Goal: Task Accomplishment & Management: Manage account settings

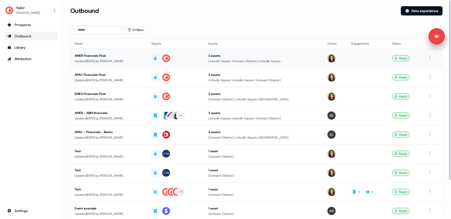
click at [143, 56] on div "AMER Financials Final" at bounding box center [109, 55] width 68 height 5
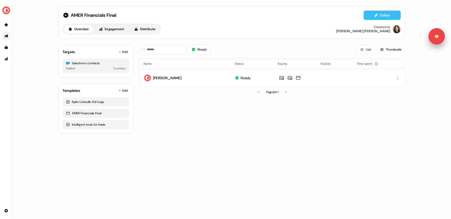
click at [379, 16] on button "Editor" at bounding box center [382, 15] width 37 height 9
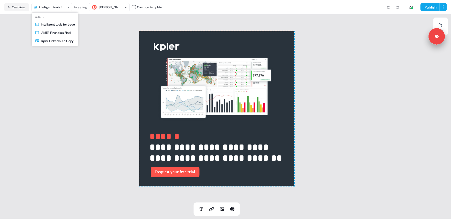
click at [57, 5] on html "**********" at bounding box center [225, 109] width 451 height 219
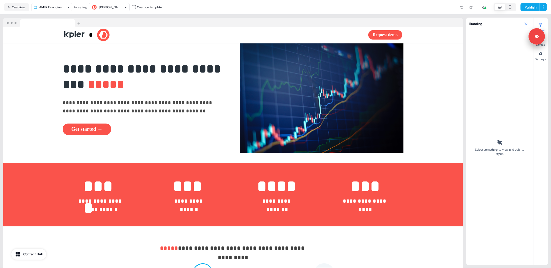
click at [451, 23] on icon at bounding box center [526, 24] width 4 height 4
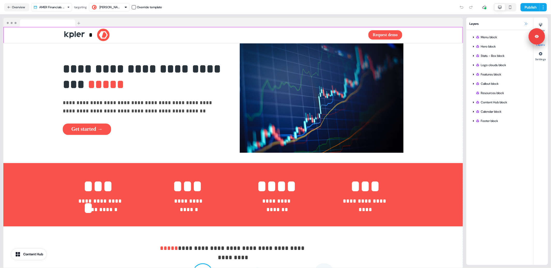
click at [451, 23] on icon at bounding box center [526, 23] width 3 height 3
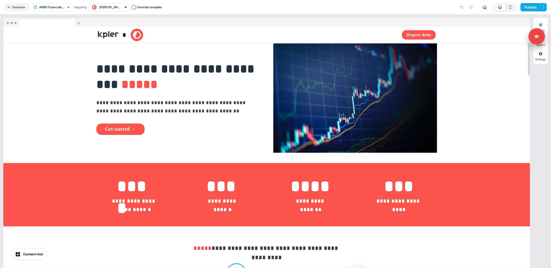
click at [451, 6] on icon "button" at bounding box center [510, 7] width 6 height 4
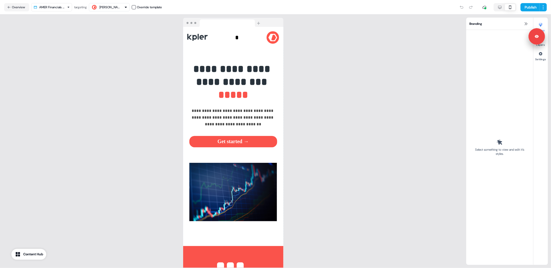
click at [451, 7] on icon "button" at bounding box center [500, 7] width 6 height 4
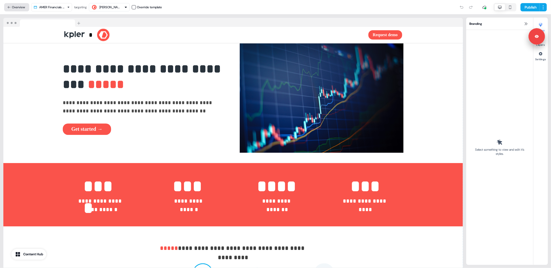
click at [25, 9] on button "Overview" at bounding box center [16, 7] width 25 height 8
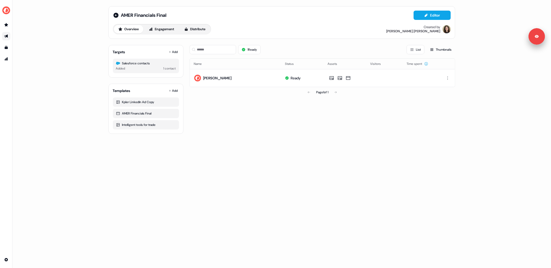
click at [71, 49] on div "AMER Financials Final Editor Overview Engagement Distribute Created by Alexandr…" at bounding box center [281, 134] width 539 height 268
click at [68, 81] on div "AMER Financials Final Editor Overview Engagement Distribute Created by Alexandr…" at bounding box center [281, 134] width 539 height 268
click at [5, 219] on html "For the best experience switch devices to a bigger screen. Go to Userled.io AME…" at bounding box center [275, 134] width 551 height 268
click at [36, 190] on html "For the best experience switch devices to a bigger screen. Go to Userled.io AME…" at bounding box center [275, 134] width 551 height 268
click at [5, 11] on img "side nav menu" at bounding box center [6, 10] width 8 height 8
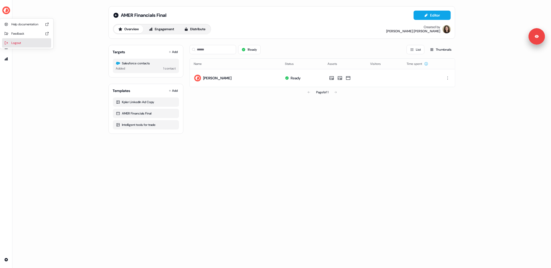
click at [22, 40] on div "Logout" at bounding box center [26, 42] width 49 height 9
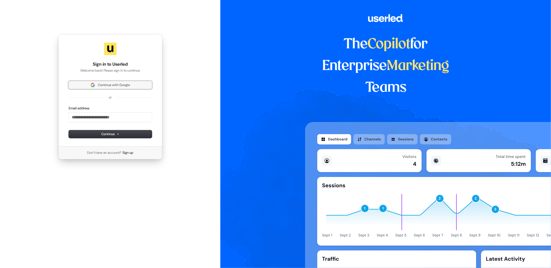
click at [113, 83] on span "Continue with Google" at bounding box center [114, 85] width 32 height 5
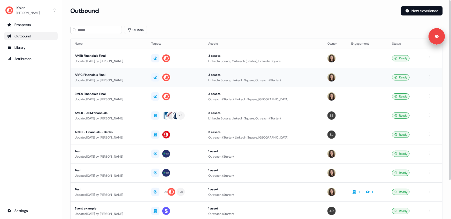
click at [126, 78] on div "Updated [DATE] by [PERSON_NAME]" at bounding box center [109, 80] width 68 height 5
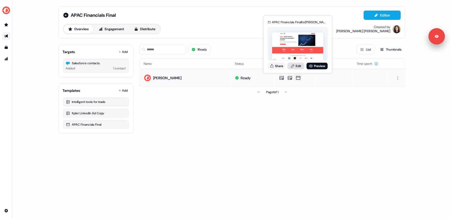
click at [297, 66] on link "Edit" at bounding box center [295, 66] width 17 height 7
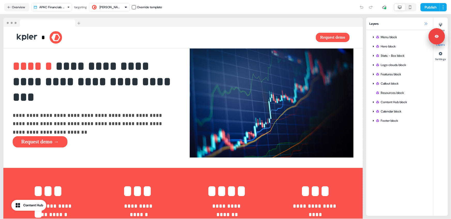
click at [426, 24] on icon at bounding box center [426, 24] width 4 height 4
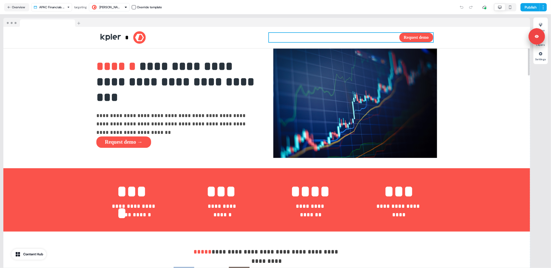
click at [270, 36] on div "Request demo To pick up a draggable item, press the space bar. While dragging, …" at bounding box center [351, 37] width 164 height 9
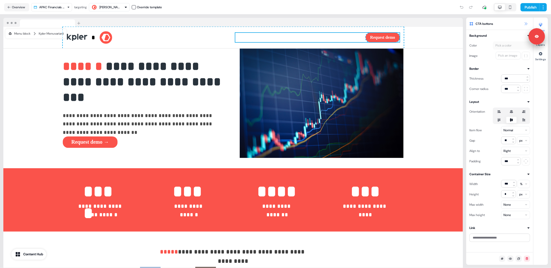
click at [451, 23] on icon at bounding box center [526, 24] width 4 height 4
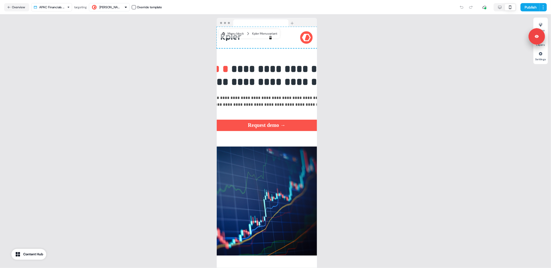
click at [451, 6] on icon "button" at bounding box center [510, 7] width 6 height 4
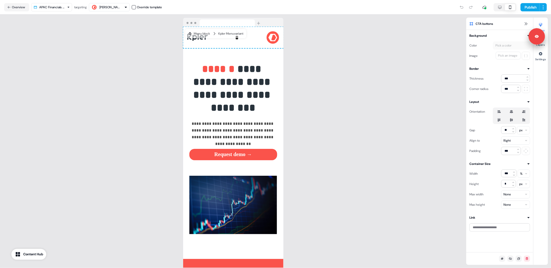
click at [451, 9] on button "button" at bounding box center [500, 7] width 10 height 6
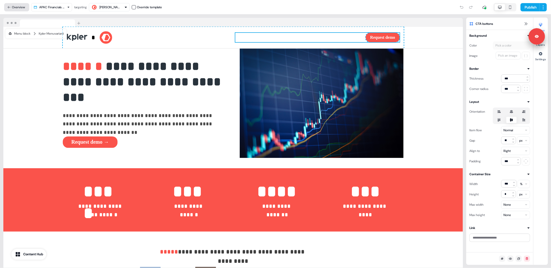
click at [20, 7] on button "Overview" at bounding box center [16, 7] width 25 height 8
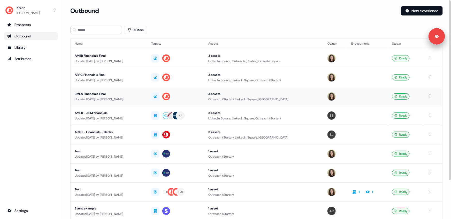
click at [102, 97] on div "Updated [DATE] by [PERSON_NAME]" at bounding box center [109, 99] width 68 height 5
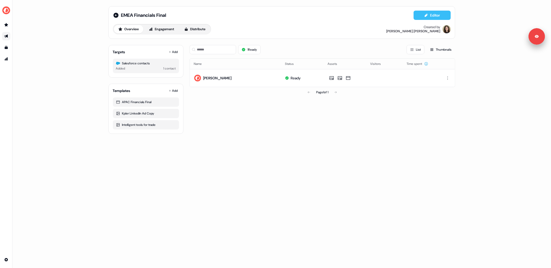
click at [433, 18] on button "Editor" at bounding box center [432, 15] width 37 height 9
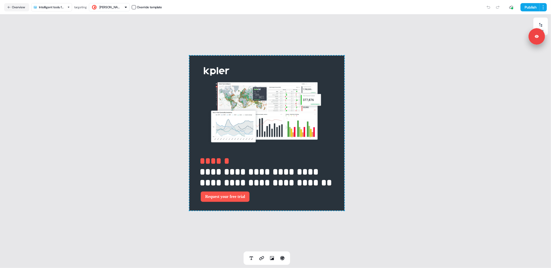
click at [53, 5] on html "**********" at bounding box center [275, 134] width 551 height 268
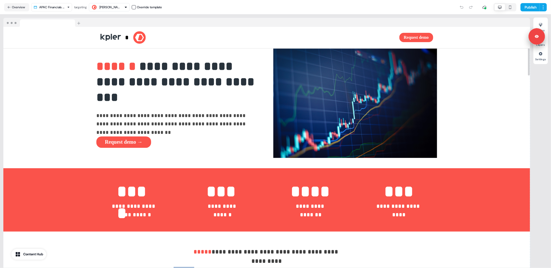
click at [451, 6] on icon "button" at bounding box center [510, 7] width 6 height 4
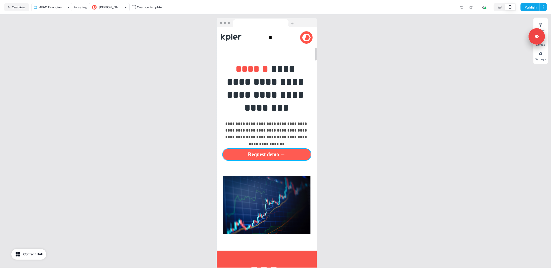
click at [262, 156] on button "Request demo →" at bounding box center [267, 154] width 88 height 11
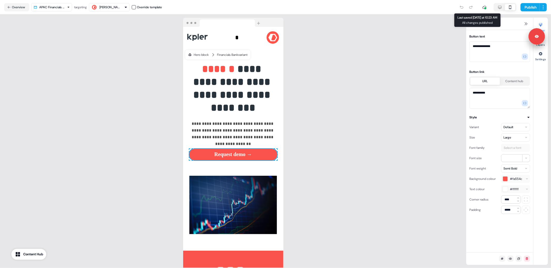
click at [451, 8] on icon "button" at bounding box center [500, 7] width 6 height 4
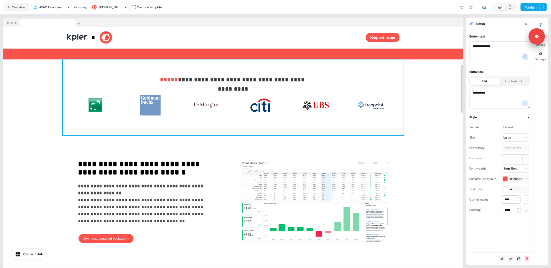
scroll to position [190, 0]
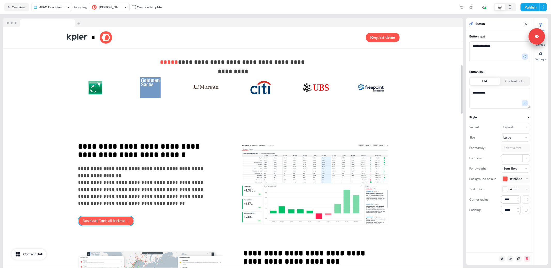
click at [90, 219] on button "Download Crude oil backtest →" at bounding box center [106, 220] width 56 height 9
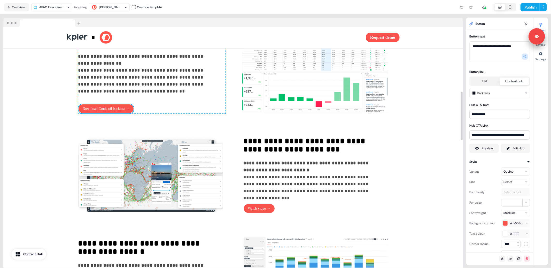
scroll to position [324, 0]
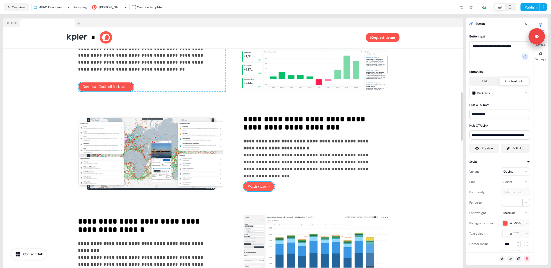
click at [266, 191] on button "Watch video →" at bounding box center [260, 186] width 32 height 9
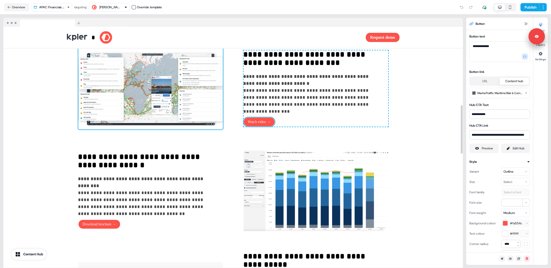
scroll to position [419, 0]
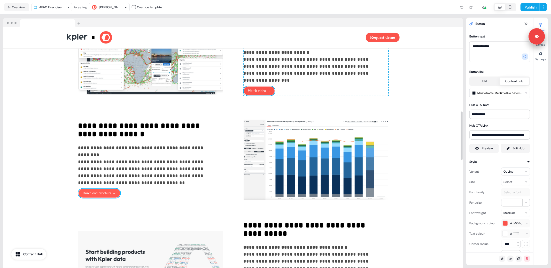
click at [102, 198] on button "Download brochure →" at bounding box center [99, 193] width 42 height 9
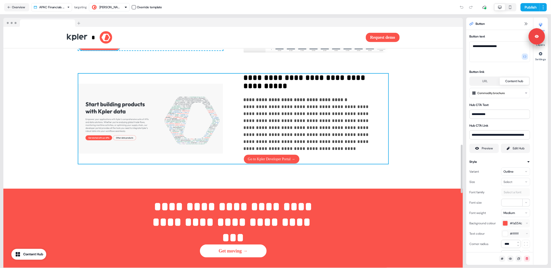
scroll to position [585, 0]
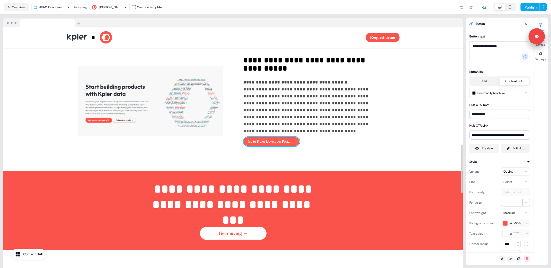
click at [264, 146] on button "Go to Kpler Developer Portal →" at bounding box center [272, 141] width 56 height 9
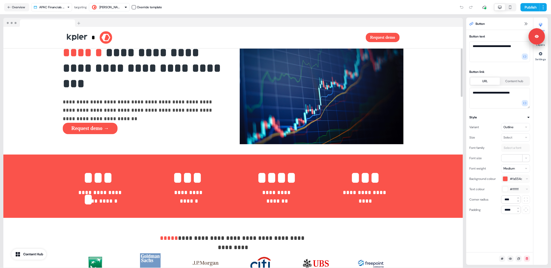
scroll to position [0, 0]
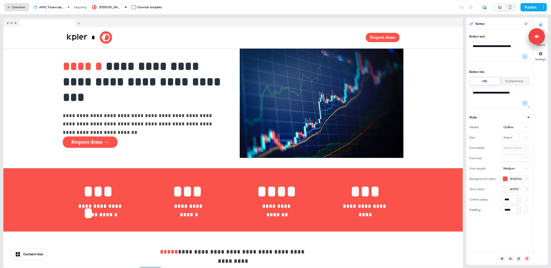
click at [20, 7] on button "Overview" at bounding box center [16, 7] width 25 height 8
